Goal: Task Accomplishment & Management: Use online tool/utility

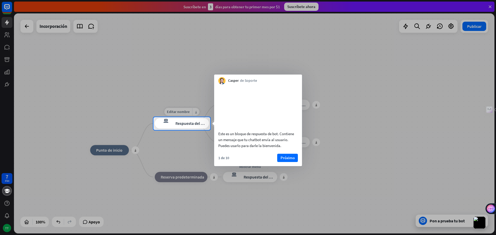
click at [189, 124] on font "Respuesta del bot" at bounding box center [190, 123] width 31 height 5
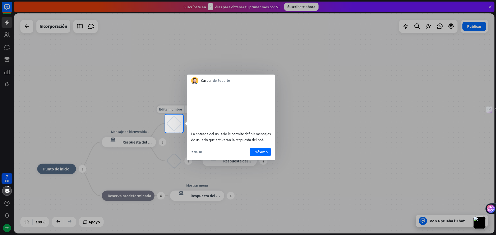
click at [171, 122] on div "bloquear_entrada_de_usuario" at bounding box center [173, 123] width 15 height 15
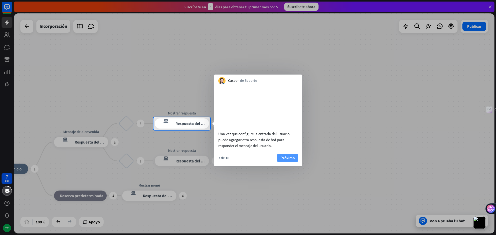
click at [284, 160] on font "Próximo" at bounding box center [287, 157] width 14 height 5
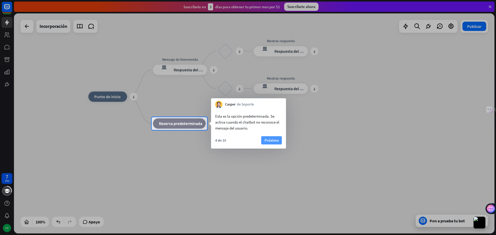
click at [273, 140] on font "Próximo" at bounding box center [271, 140] width 14 height 5
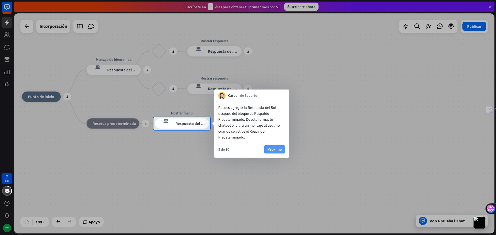
click at [268, 150] on font "Próximo" at bounding box center [274, 149] width 14 height 5
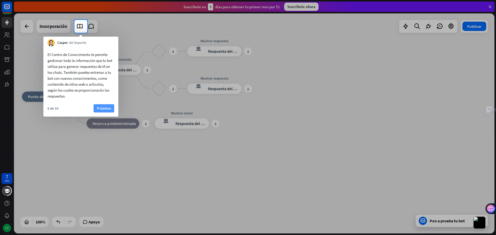
click at [106, 109] on font "Próximo" at bounding box center [104, 108] width 14 height 5
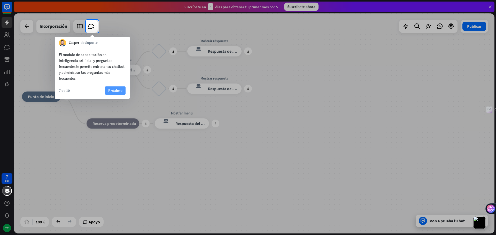
click at [114, 89] on font "Próximo" at bounding box center [115, 90] width 14 height 5
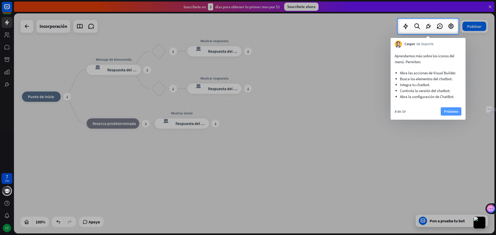
click at [453, 112] on font "Próximo" at bounding box center [451, 111] width 14 height 5
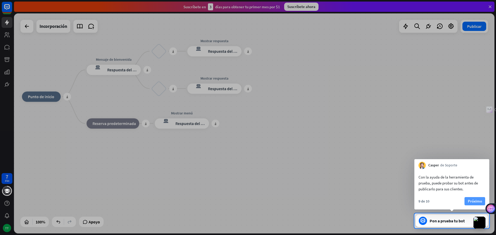
click at [476, 200] on font "Próximo" at bounding box center [475, 201] width 14 height 5
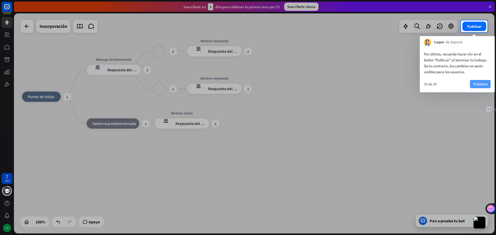
click at [478, 81] on font "Próximo" at bounding box center [480, 84] width 14 height 7
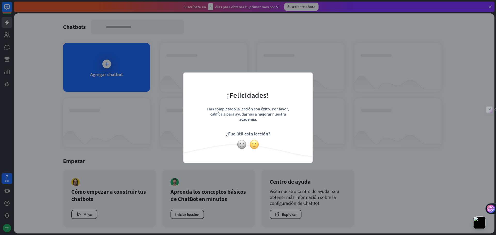
click at [253, 144] on img at bounding box center [254, 145] width 10 height 10
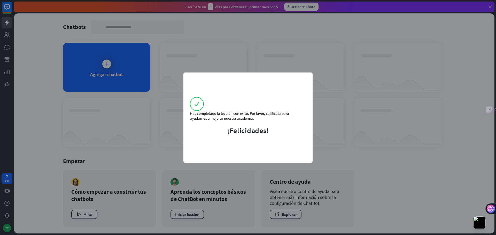
click at [351, 129] on div "Has completado la lección con éxito. Por favor, califícala para ayudarnos a mej…" at bounding box center [248, 117] width 496 height 235
click at [343, 90] on div "Has completado la lección con éxito. Por favor, califícala para ayudarnos a mej…" at bounding box center [248, 117] width 496 height 235
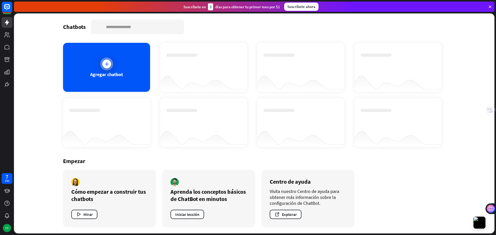
click at [106, 62] on icon at bounding box center [106, 63] width 5 height 5
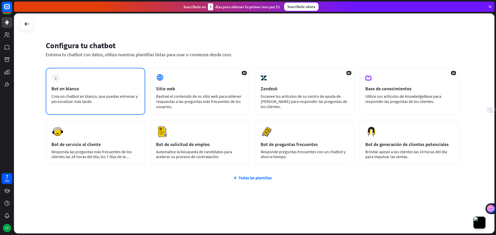
click at [90, 79] on div "más Bot en blanco Crea un chatbot en blanco, que puedas entrenar y personalizar…" at bounding box center [95, 91] width 99 height 47
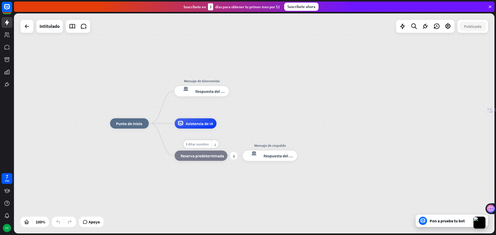
click at [199, 143] on font "Editar nombre" at bounding box center [197, 144] width 23 height 5
type input "*****"
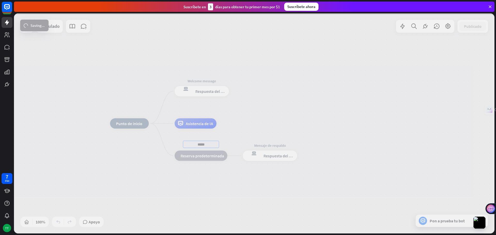
click at [209, 92] on div "inicio_2 Punto de inicio Editar nombre más_amarillo Welcome message respuesta d…" at bounding box center [254, 123] width 480 height 220
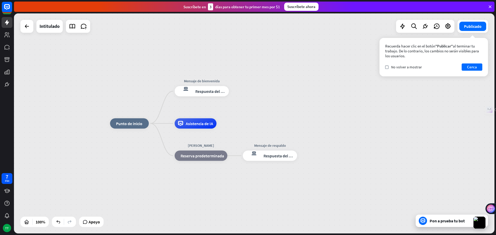
click at [209, 92] on font "Respuesta del bot" at bounding box center [210, 91] width 31 height 5
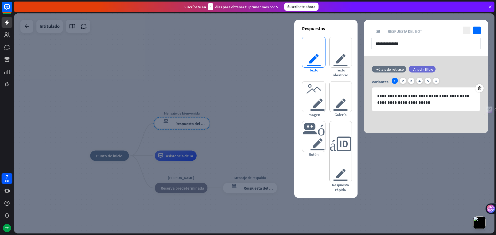
click at [313, 55] on font "texto del editor" at bounding box center [313, 52] width 15 height 30
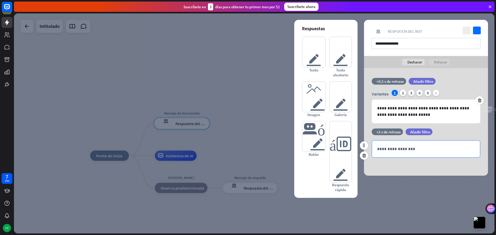
click at [398, 150] on p "**********" at bounding box center [426, 149] width 98 height 6
click at [242, 123] on div at bounding box center [254, 123] width 480 height 220
